Goal: Find specific page/section: Find specific page/section

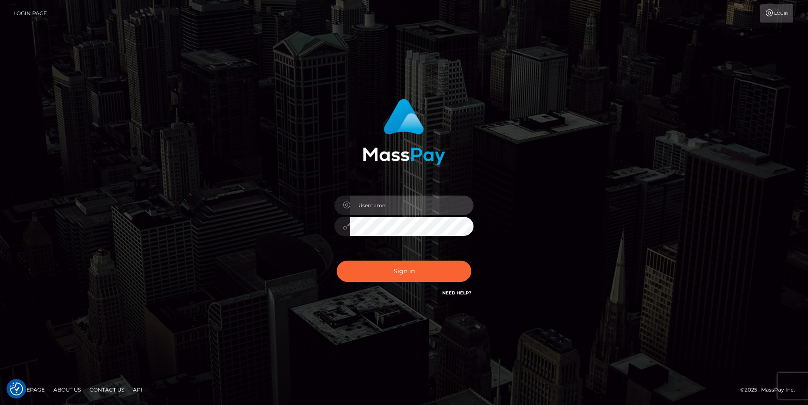
type input "cheli"
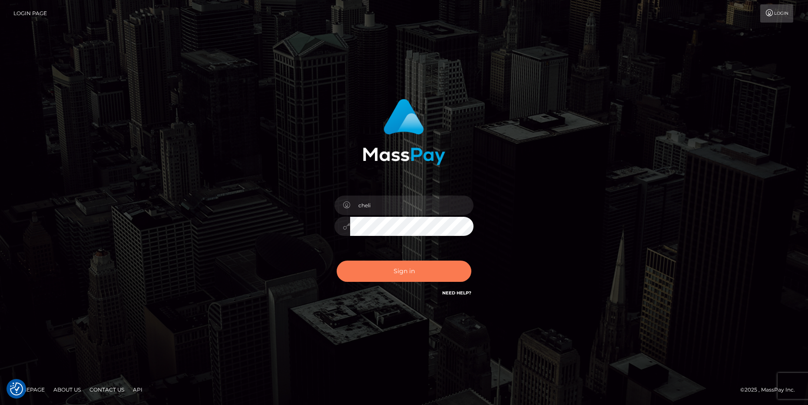
click at [378, 274] on button "Sign in" at bounding box center [403, 271] width 135 height 21
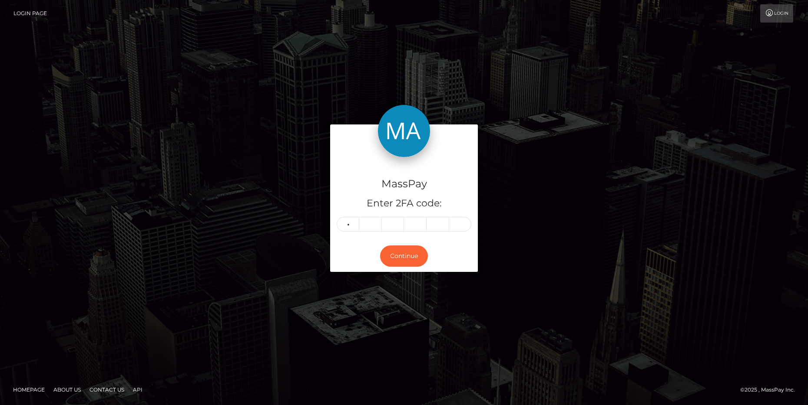
type input "9"
type input "2"
type input "7"
type input "0"
type input "2"
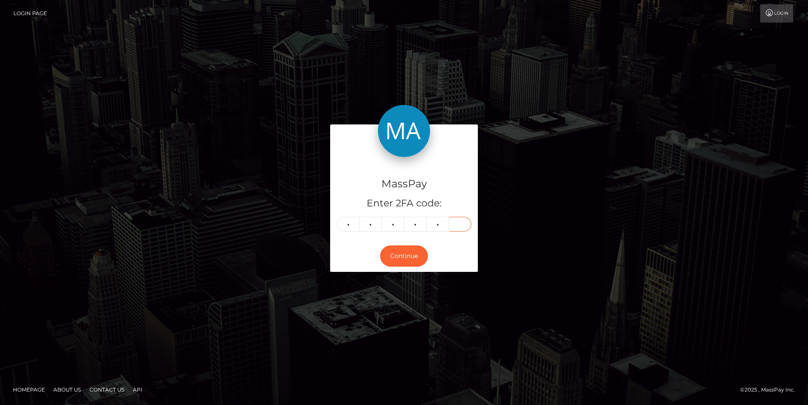
type input "1"
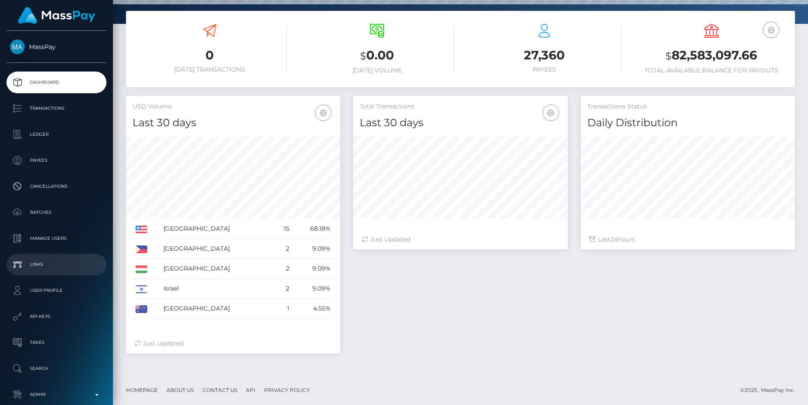
scroll to position [46, 0]
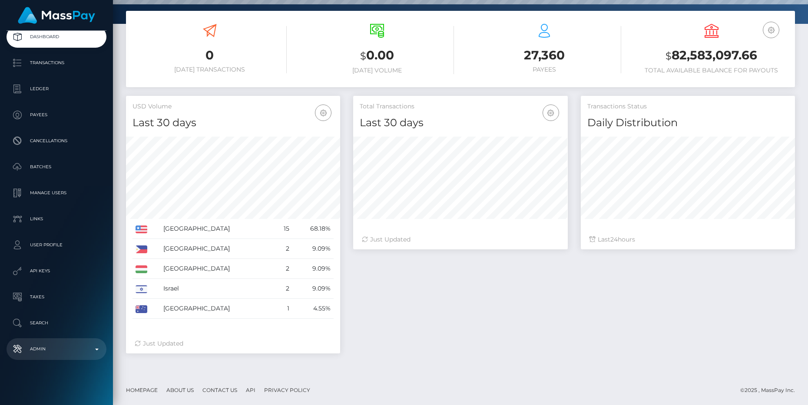
click at [64, 352] on p "Admin" at bounding box center [56, 349] width 93 height 13
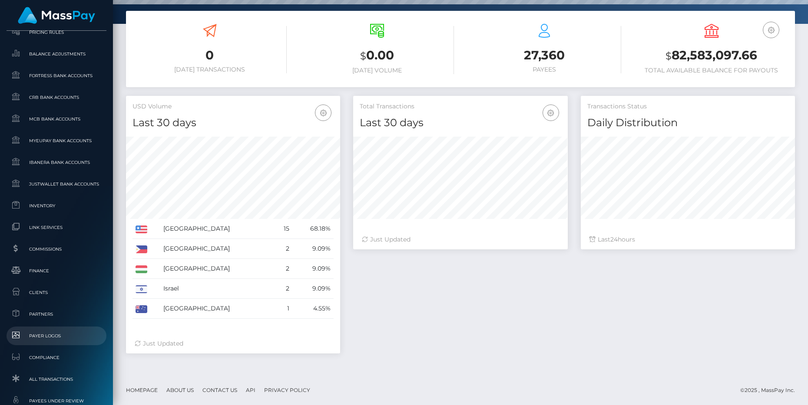
scroll to position [393, 0]
click at [43, 288] on span "Clients" at bounding box center [56, 292] width 93 height 10
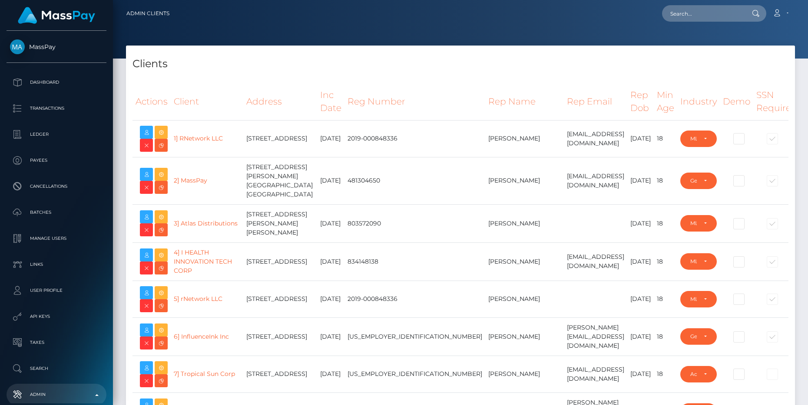
select select "223"
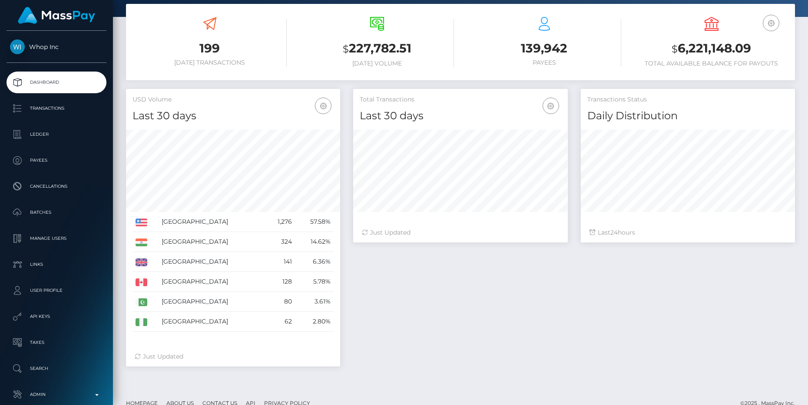
scroll to position [161, 0]
